Goal: Task Accomplishment & Management: Complete application form

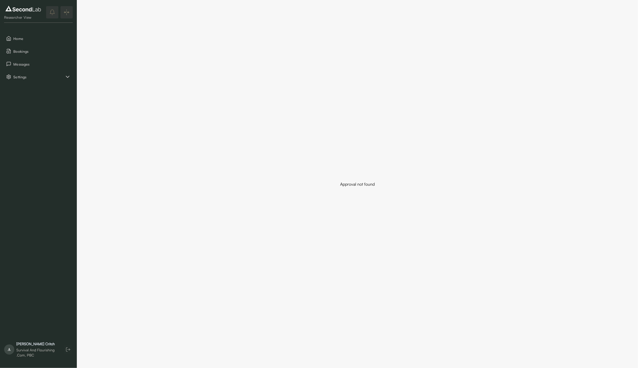
click at [49, 344] on div "Andrew Critch" at bounding box center [37, 343] width 42 height 5
click at [37, 80] on button "Settings" at bounding box center [38, 76] width 69 height 11
click at [37, 88] on button "Company" at bounding box center [38, 89] width 69 height 11
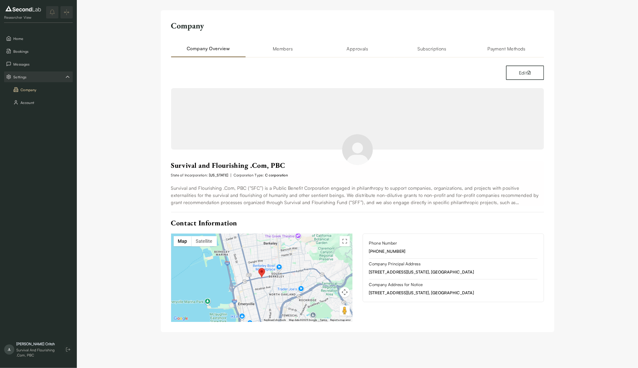
click at [348, 49] on h2 "Approvals" at bounding box center [357, 51] width 75 height 12
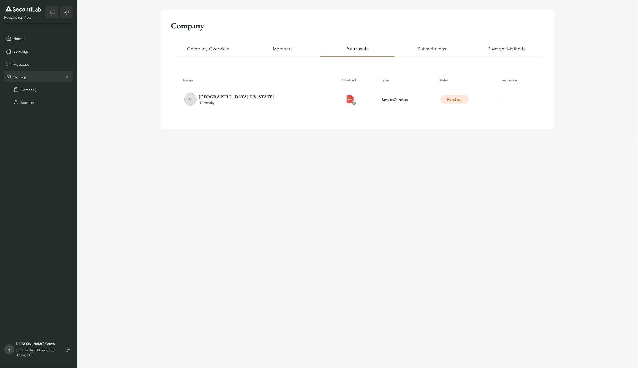
click at [434, 51] on h2 "Subscriptions" at bounding box center [432, 51] width 75 height 12
click at [364, 50] on h2 "Approvals" at bounding box center [357, 51] width 75 height 12
click at [382, 100] on span "service Contract" at bounding box center [395, 99] width 26 height 4
click at [106, 42] on div "Company Company Overview Members Approvals Subscriptions Payment Methods Name C…" at bounding box center [357, 69] width 561 height 139
click at [197, 47] on h2 "Company Overview" at bounding box center [208, 51] width 75 height 12
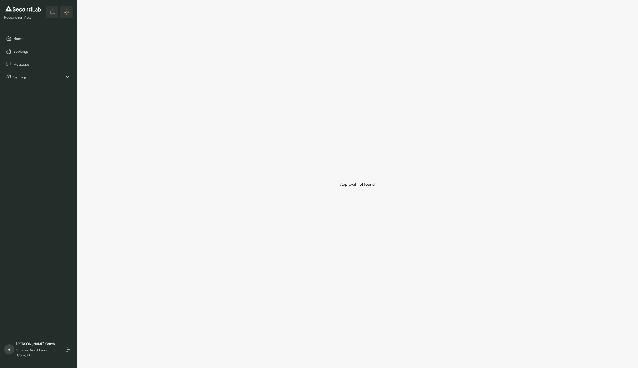
click at [29, 342] on div "Andrew Critch" at bounding box center [37, 343] width 42 height 5
click at [42, 78] on span "Settings" at bounding box center [38, 76] width 51 height 5
click at [34, 90] on button "Company" at bounding box center [38, 89] width 69 height 11
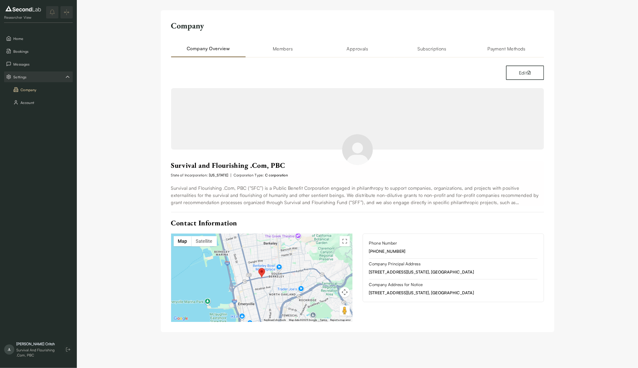
click at [410, 275] on div "Company Principal Address 2991 Sacramento Street, #516, Berkeley, California 94…" at bounding box center [453, 270] width 168 height 19
click at [518, 70] on button "Edit" at bounding box center [525, 73] width 38 height 14
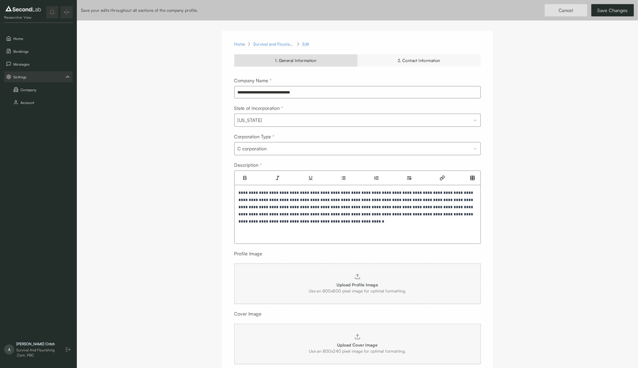
click at [421, 66] on div "2. Contact Information" at bounding box center [418, 60] width 123 height 12
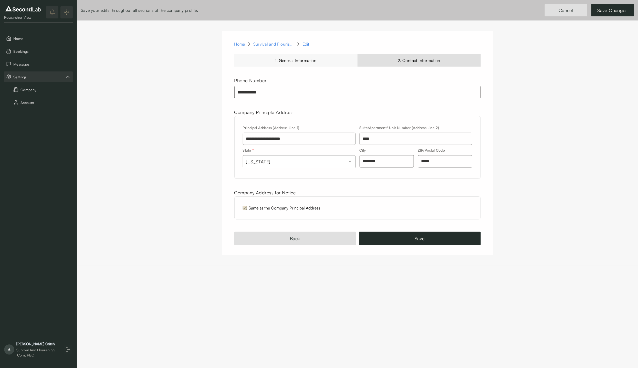
click at [437, 162] on input "*****" at bounding box center [445, 161] width 54 height 12
type input "*****"
click at [421, 233] on button "Save" at bounding box center [420, 238] width 122 height 13
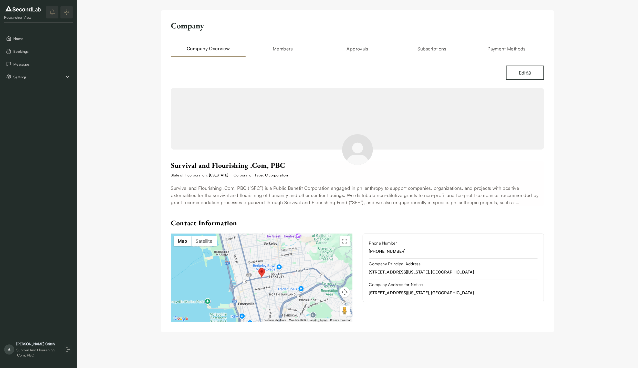
click at [419, 286] on span "Company Address for Notice" at bounding box center [453, 284] width 168 height 6
click at [514, 75] on button "Edit" at bounding box center [525, 73] width 38 height 14
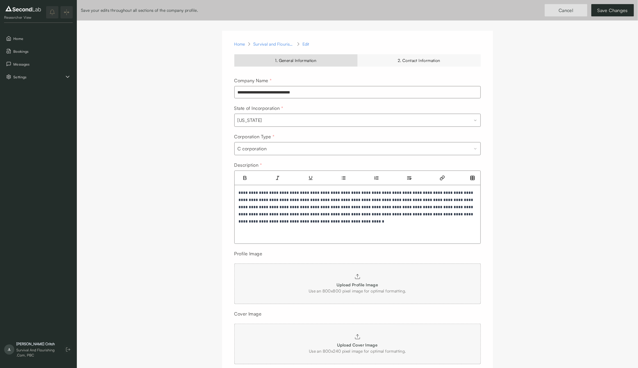
click at [420, 62] on div "2. Contact Information" at bounding box center [418, 60] width 123 height 12
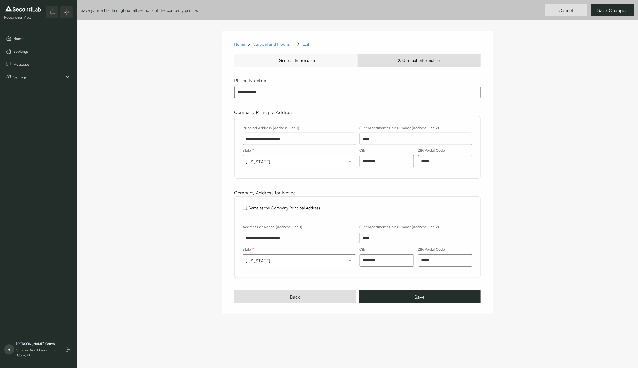
click at [439, 259] on input "*****" at bounding box center [445, 260] width 54 height 12
type input "*****"
click at [422, 293] on button "Save" at bounding box center [420, 296] width 122 height 13
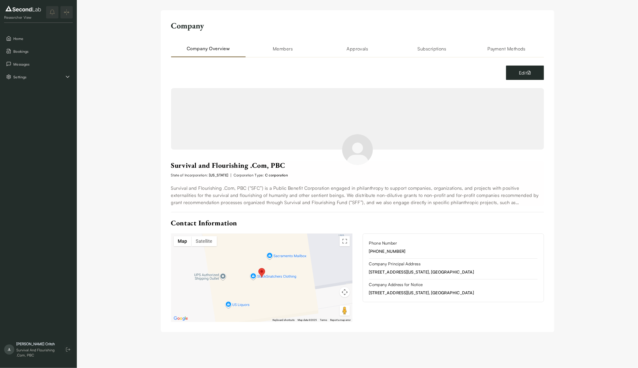
click at [515, 71] on button "Edit" at bounding box center [525, 73] width 38 height 14
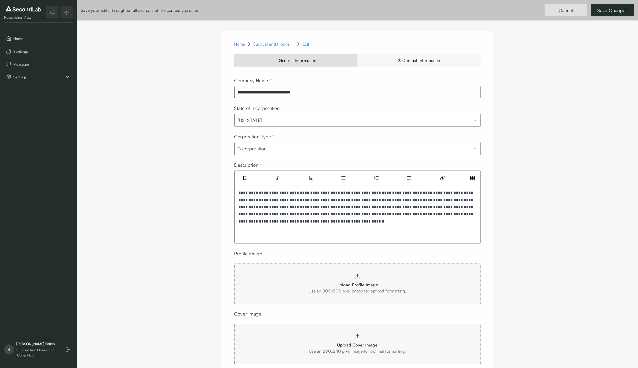
click at [389, 65] on div "2. Contact Information" at bounding box center [418, 60] width 123 height 12
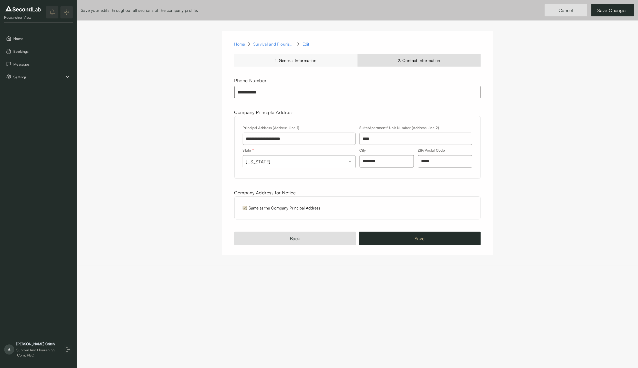
click at [425, 235] on button "Save" at bounding box center [420, 238] width 122 height 13
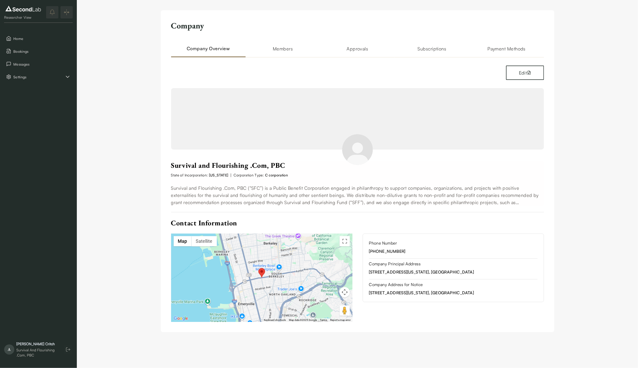
click at [220, 49] on h2 "Company Overview" at bounding box center [208, 51] width 75 height 12
click at [51, 77] on span "Settings" at bounding box center [38, 76] width 51 height 5
click at [38, 100] on button "Account" at bounding box center [38, 102] width 69 height 11
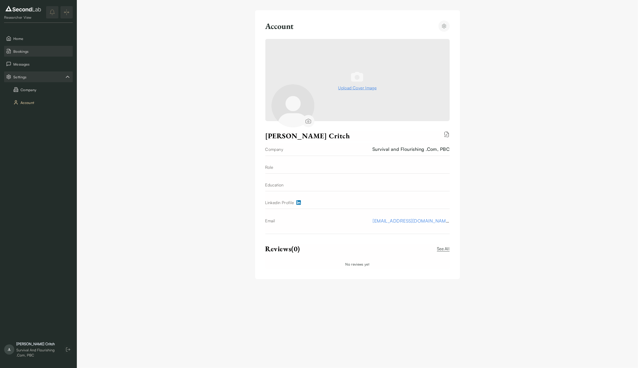
click at [31, 52] on span "Bookings" at bounding box center [41, 51] width 57 height 5
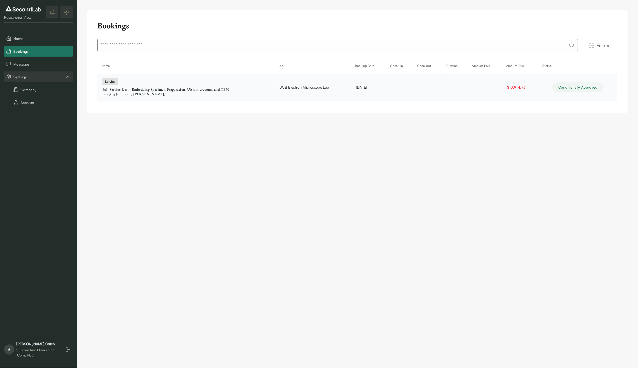
click at [231, 91] on link "service Full Service Resin-Embedding Specimen Preparation, Ultramicrotomy, and …" at bounding box center [185, 88] width 167 height 18
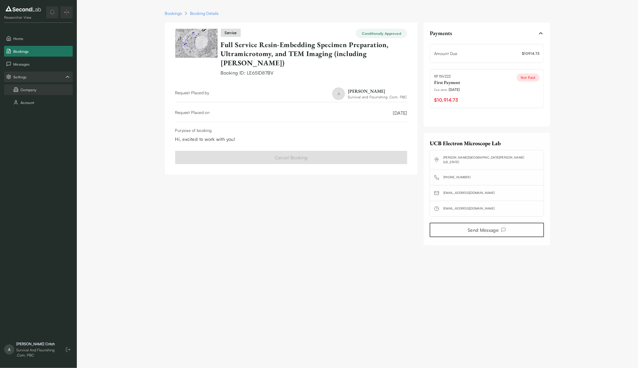
click at [37, 93] on button "Company" at bounding box center [38, 89] width 69 height 11
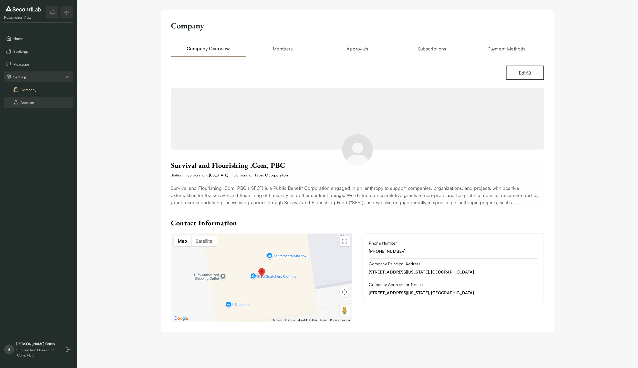
click at [36, 102] on button "Account" at bounding box center [38, 102] width 69 height 11
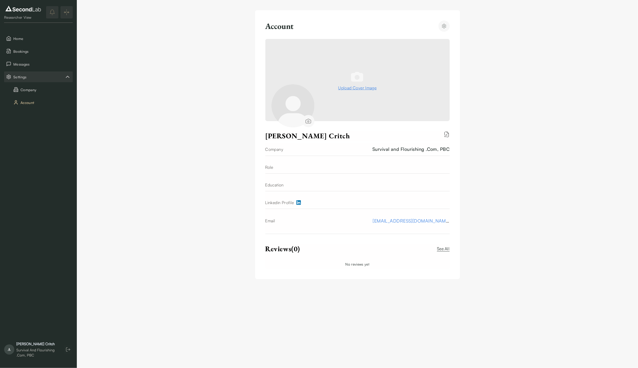
click at [35, 95] on div "Company Account" at bounding box center [38, 96] width 69 height 24
click at [30, 74] on button "Settings" at bounding box center [38, 76] width 69 height 11
click at [36, 49] on span "Bookings" at bounding box center [41, 51] width 57 height 5
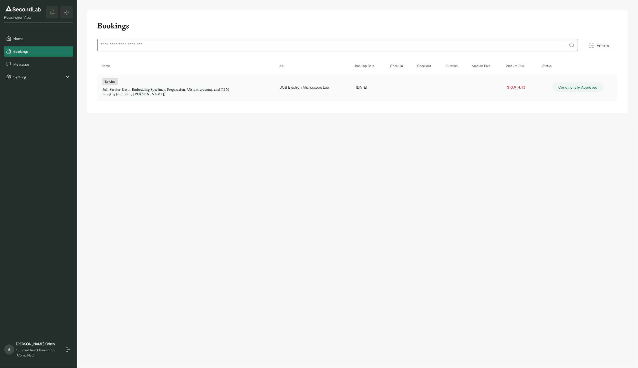
click at [202, 91] on div "Full Service Resin-Embedding Specimen Preparation, Ultramicrotomy, and TEM Imag…" at bounding box center [166, 91] width 128 height 9
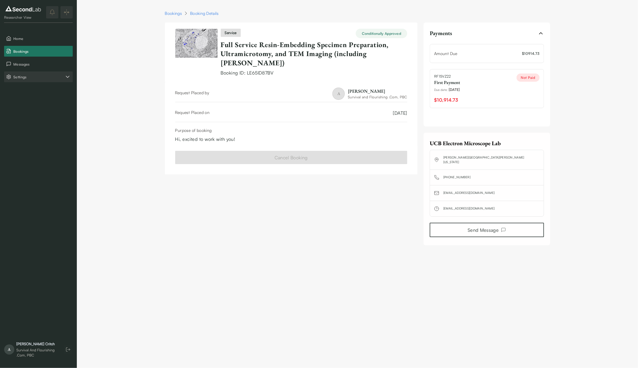
click at [60, 78] on span "Settings" at bounding box center [38, 76] width 51 height 5
click at [51, 89] on button "Company" at bounding box center [38, 89] width 69 height 11
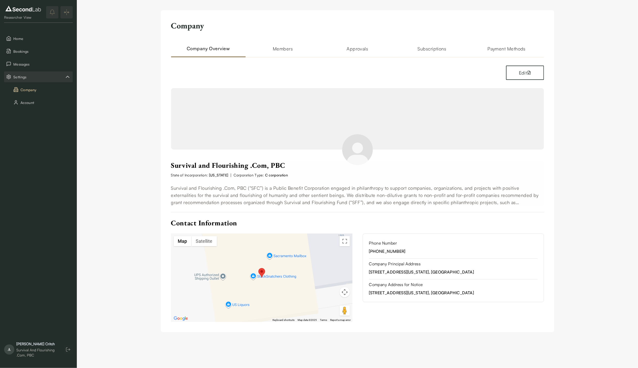
click at [343, 45] on div "Company Company Overview Members Approvals Subscriptions Payment Methods Edit S…" at bounding box center [357, 171] width 393 height 322
click at [355, 50] on h2 "Approvals" at bounding box center [357, 51] width 75 height 12
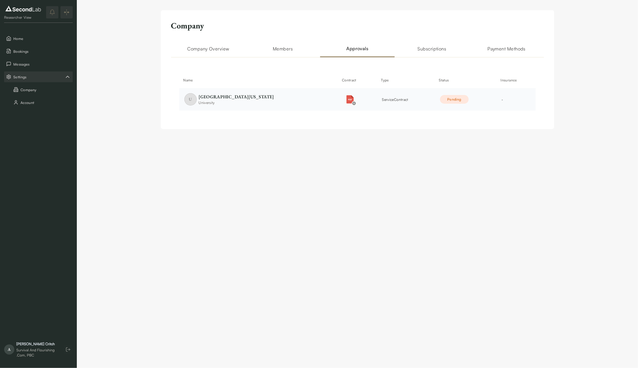
click at [390, 98] on span "service Contract" at bounding box center [395, 99] width 26 height 4
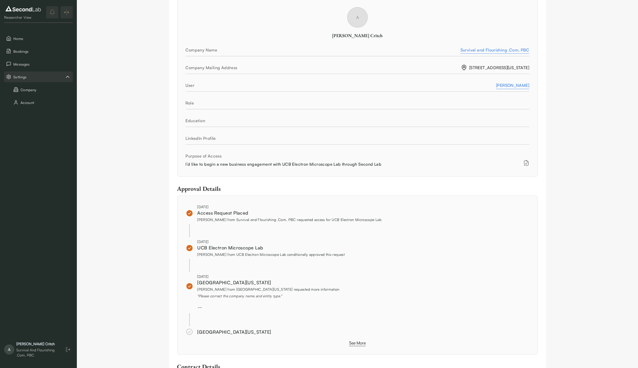
scroll to position [234, 0]
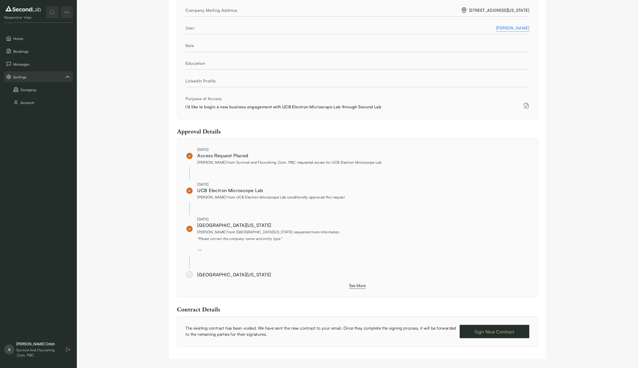
click at [489, 331] on button "Sign New Contract" at bounding box center [495, 331] width 70 height 13
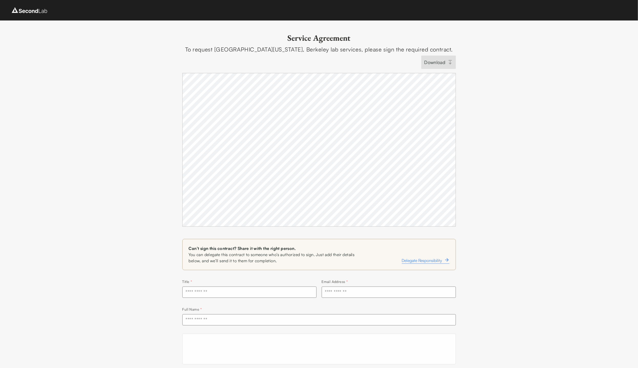
click at [295, 293] on input "text" at bounding box center [249, 292] width 134 height 11
type input "***"
type input "**********"
click at [168, 256] on div "**********" at bounding box center [319, 214] width 638 height 388
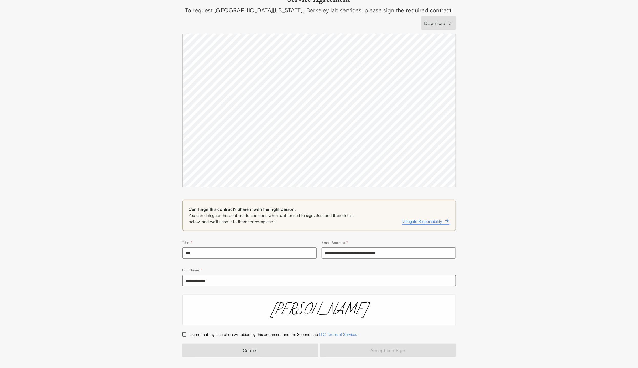
scroll to position [40, 0]
click at [184, 333] on button "I agree that my institution will abide by this document and the Second Lab LLC …" at bounding box center [184, 333] width 4 height 4
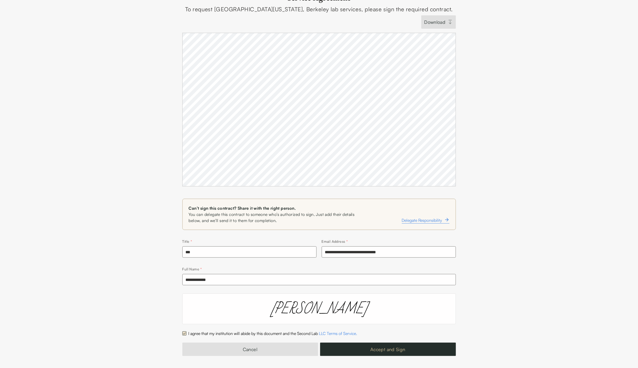
click at [393, 351] on button "Accept and Sign" at bounding box center [388, 349] width 136 height 13
